Goal: Task Accomplishment & Management: Manage account settings

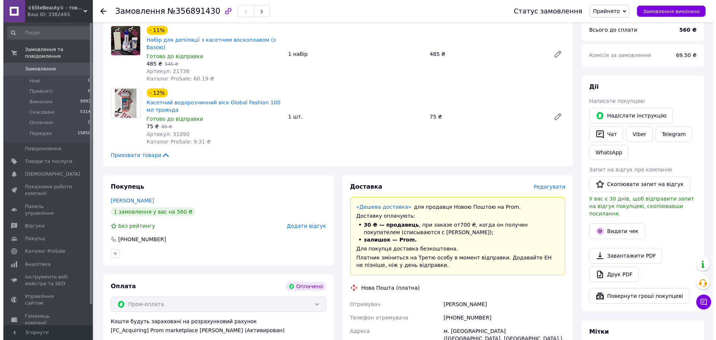
scroll to position [261, 0]
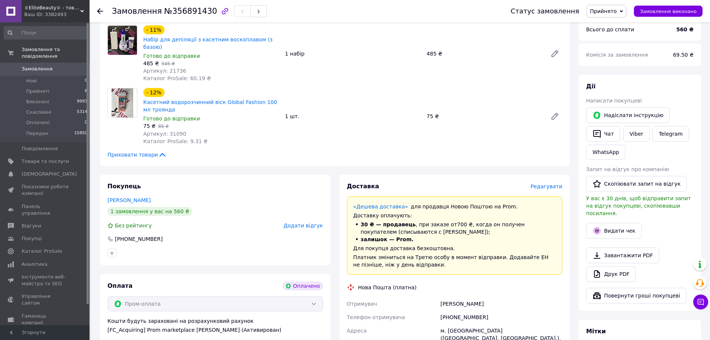
click at [542, 183] on span "Редагувати" at bounding box center [546, 186] width 32 height 6
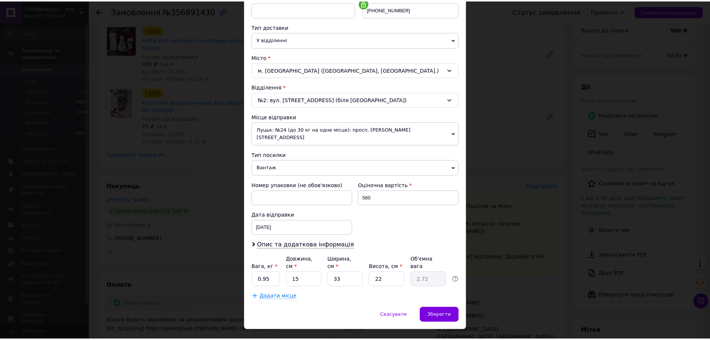
scroll to position [155, 0]
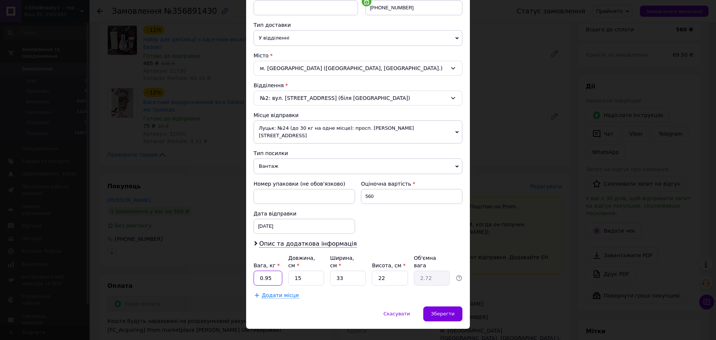
click at [276, 271] on input "0.95" at bounding box center [268, 278] width 29 height 15
type input "2"
click at [347, 271] on input "33" at bounding box center [348, 278] width 36 height 15
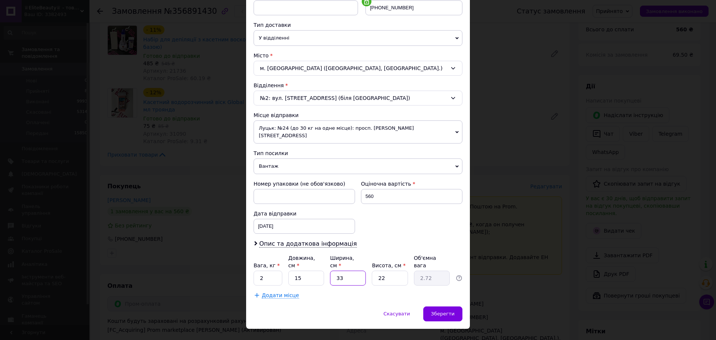
click at [347, 271] on input "33" at bounding box center [348, 278] width 36 height 15
type input "2"
type input "0.17"
type input "20"
type input "1.65"
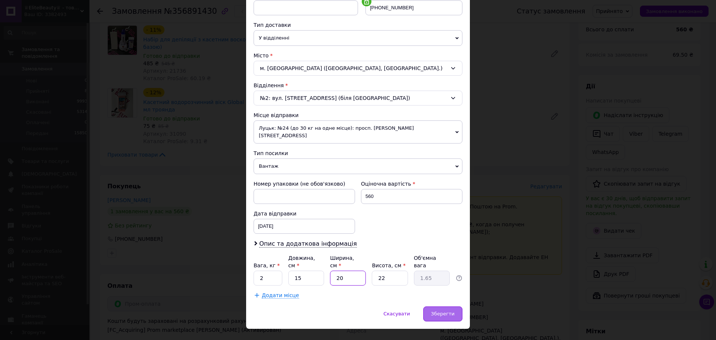
type input "20"
click at [434, 311] on span "Зберегти" at bounding box center [442, 314] width 23 height 6
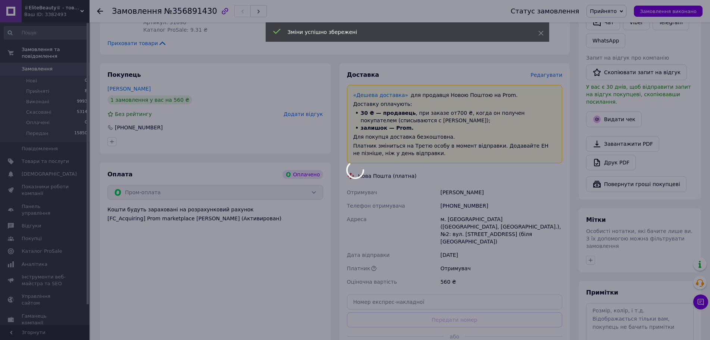
scroll to position [373, 0]
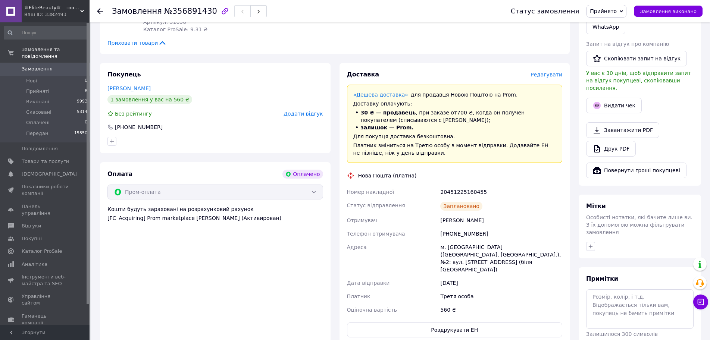
click at [613, 12] on span "Прийнято" at bounding box center [603, 11] width 27 height 6
click at [616, 59] on li "Передан" at bounding box center [606, 59] width 39 height 11
click at [608, 98] on button "Видати чек" at bounding box center [614, 106] width 56 height 16
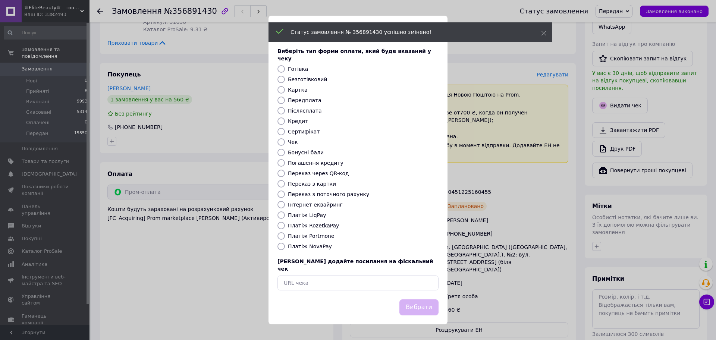
click at [313, 210] on div "Виберіть тип форми оплати, який буде вказаний у чеку Готівка Безготівковий Карт…" at bounding box center [357, 168] width 179 height 261
click at [326, 207] on label "Інтернет еквайринг" at bounding box center [315, 205] width 55 height 6
click at [285, 207] on input "Інтернет еквайринг" at bounding box center [280, 204] width 7 height 7
radio input "true"
click at [414, 300] on button "Вибрати" at bounding box center [418, 307] width 39 height 16
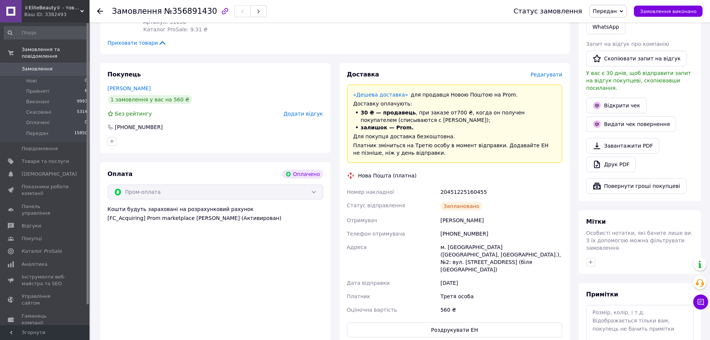
click at [465, 214] on div "[PERSON_NAME]" at bounding box center [500, 220] width 125 height 13
copy div "[PERSON_NAME]"
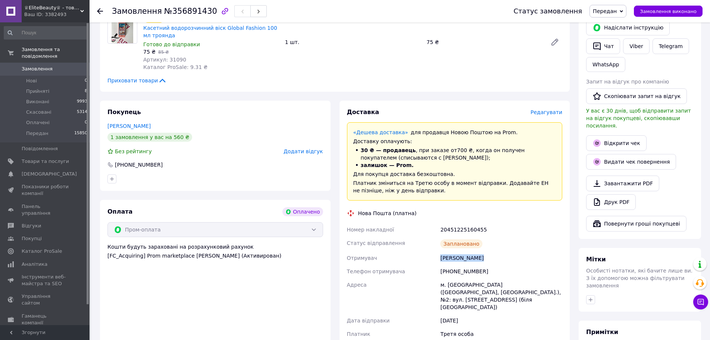
scroll to position [336, 0]
click at [460, 264] on div "[PHONE_NUMBER]" at bounding box center [500, 270] width 125 height 13
copy div "380681238683"
click at [471, 278] on div "м. [GEOGRAPHIC_DATA] ([GEOGRAPHIC_DATA], [GEOGRAPHIC_DATA].), №2: вул. [STREET_…" at bounding box center [500, 296] width 125 height 36
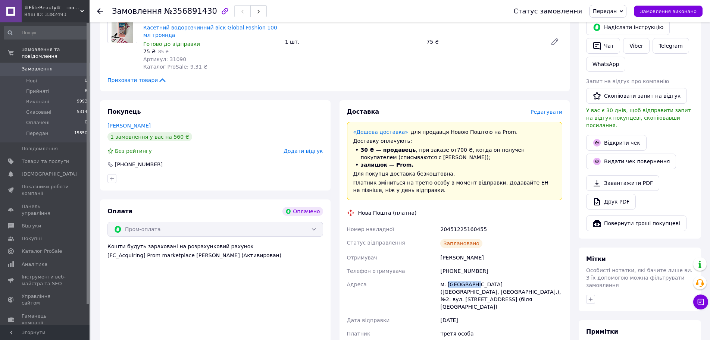
click at [471, 278] on div "м. [GEOGRAPHIC_DATA] ([GEOGRAPHIC_DATA], [GEOGRAPHIC_DATA].), №2: вул. [STREET_…" at bounding box center [500, 296] width 125 height 36
copy div "м. [GEOGRAPHIC_DATA] ([GEOGRAPHIC_DATA], [GEOGRAPHIC_DATA].), №2: вул. [STREET_…"
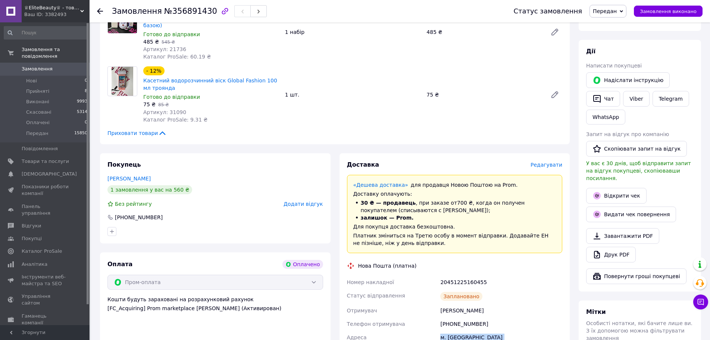
scroll to position [186, 0]
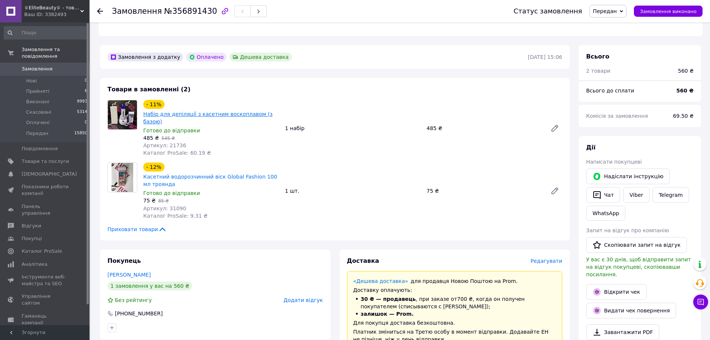
click at [191, 111] on link "Набір для депіляції з касетним воскоплавом (з базою)" at bounding box center [207, 117] width 129 height 13
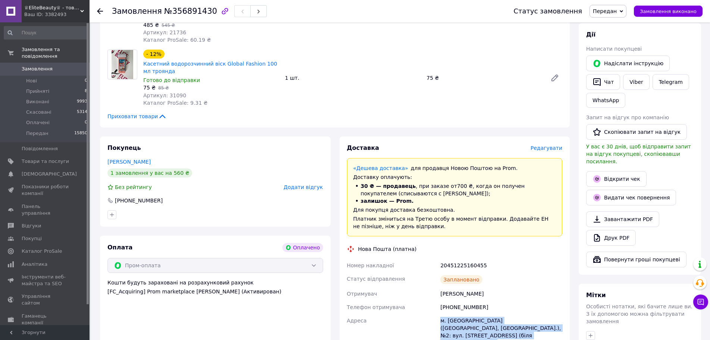
scroll to position [336, 0]
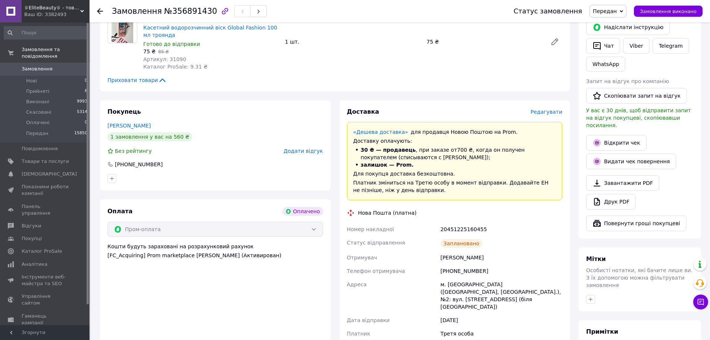
click at [449, 223] on div "20451225160455" at bounding box center [500, 229] width 125 height 13
copy div "20451225160455"
click at [66, 87] on li "Прийняті 8" at bounding box center [46, 91] width 92 height 10
